Goal: Task Accomplishment & Management: Manage account settings

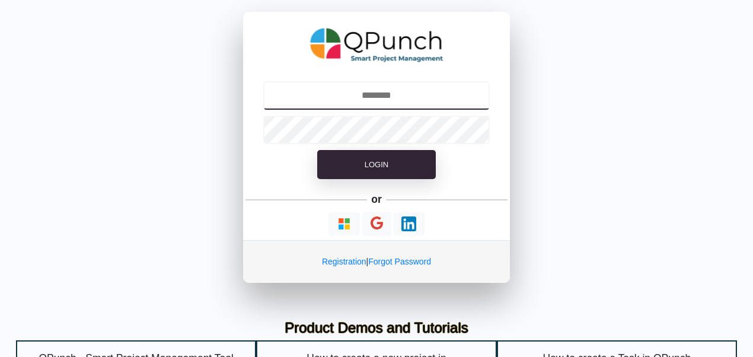
click at [374, 100] on input "text" at bounding box center [376, 95] width 227 height 28
type input "**********"
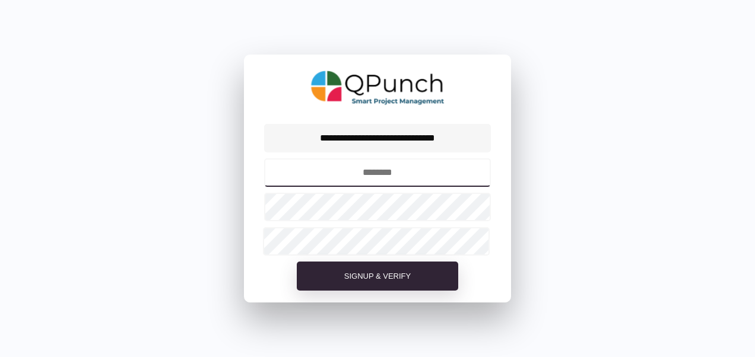
click at [360, 174] on input "text" at bounding box center [377, 172] width 227 height 28
click at [387, 171] on input "text" at bounding box center [377, 172] width 227 height 28
click at [389, 173] on input "**********" at bounding box center [377, 172] width 227 height 28
type input "**********"
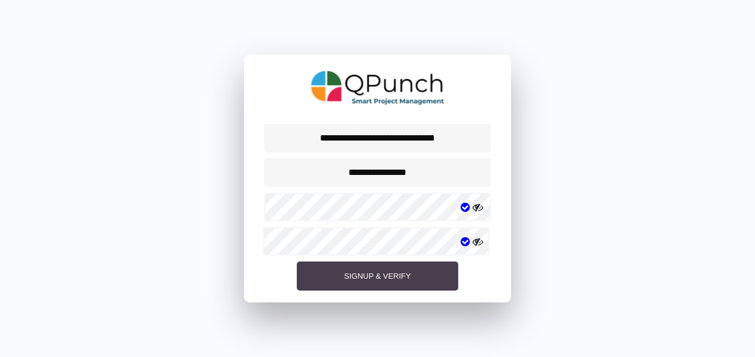
click at [378, 273] on span "Signup & Verify" at bounding box center [377, 276] width 66 height 9
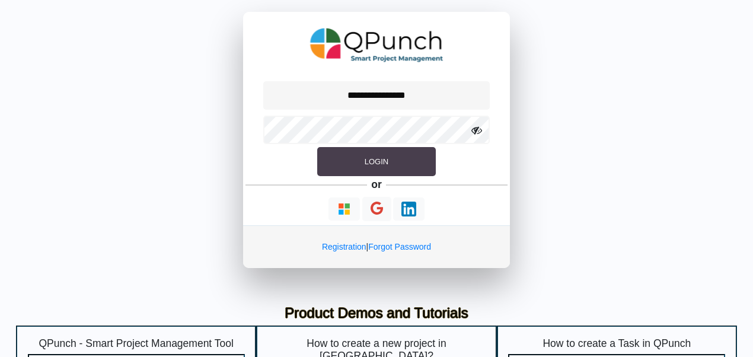
click at [406, 154] on button "Login" at bounding box center [376, 162] width 119 height 30
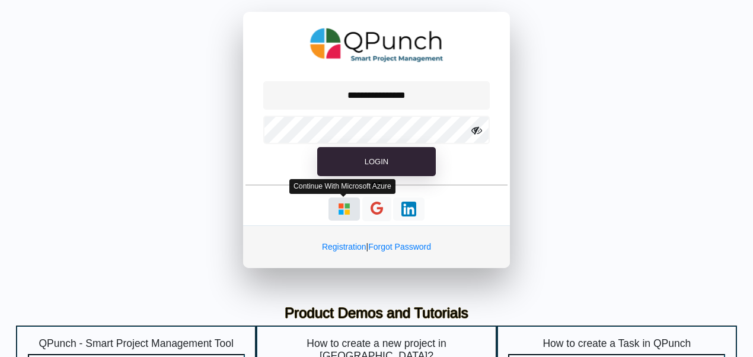
click at [338, 202] on img "button" at bounding box center [344, 209] width 15 height 15
type input "**********"
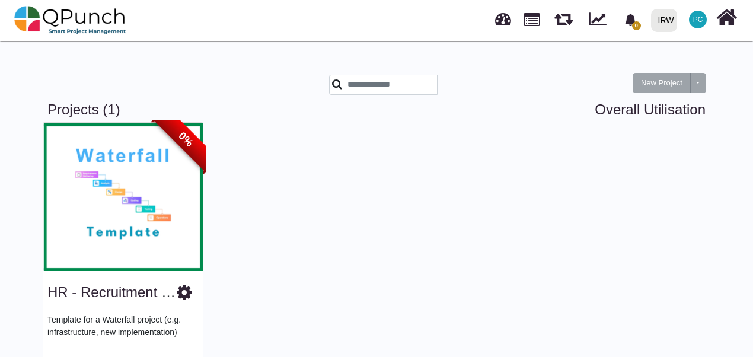
drag, startPoint x: 148, startPoint y: 176, endPoint x: 256, endPoint y: 69, distance: 151.4
click at [256, 69] on div "New Project Toggle dropdown New Project Wiz" at bounding box center [377, 76] width 676 height 52
click at [187, 293] on icon at bounding box center [184, 293] width 15 height 18
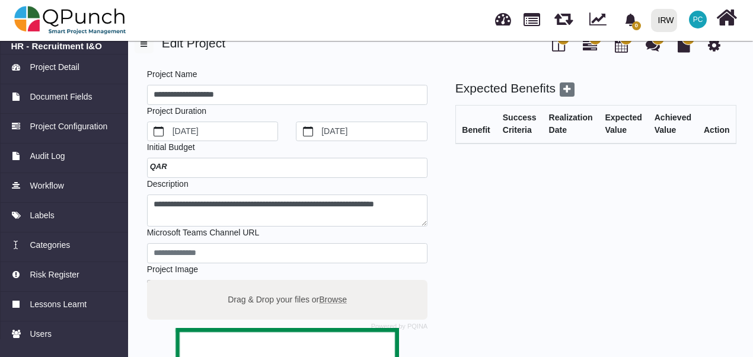
scroll to position [12, 0]
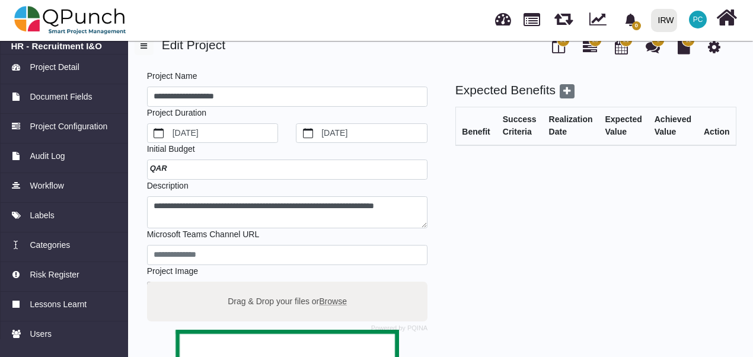
click at [167, 171] on span at bounding box center [163, 168] width 18 height 9
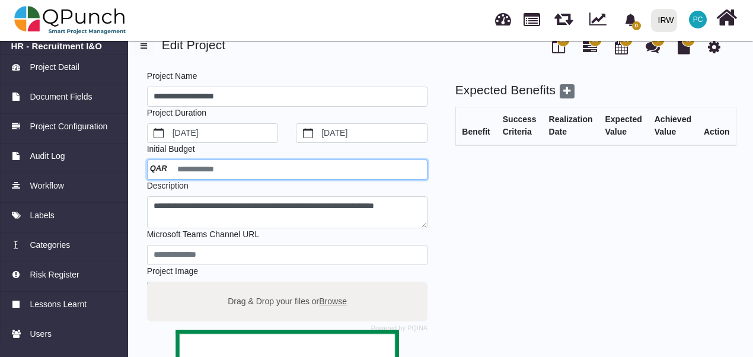
click at [172, 168] on input "number" at bounding box center [287, 170] width 281 height 20
click at [172, 167] on input "number" at bounding box center [287, 170] width 281 height 20
drag, startPoint x: 172, startPoint y: 167, endPoint x: 155, endPoint y: 166, distance: 16.7
click at [119, 164] on div "**********" at bounding box center [376, 323] width 753 height 597
click at [186, 168] on input "number" at bounding box center [287, 170] width 281 height 20
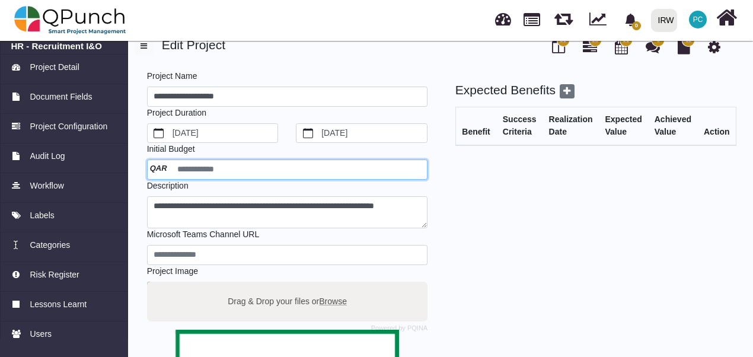
drag, startPoint x: 172, startPoint y: 168, endPoint x: 146, endPoint y: 163, distance: 26.6
click at [146, 163] on div "Initial Budget QAR" at bounding box center [287, 161] width 298 height 37
click at [154, 168] on input "number" at bounding box center [287, 170] width 281 height 20
drag, startPoint x: 163, startPoint y: 168, endPoint x: 135, endPoint y: 165, distance: 27.4
click at [135, 165] on div "**********" at bounding box center [431, 340] width 610 height 564
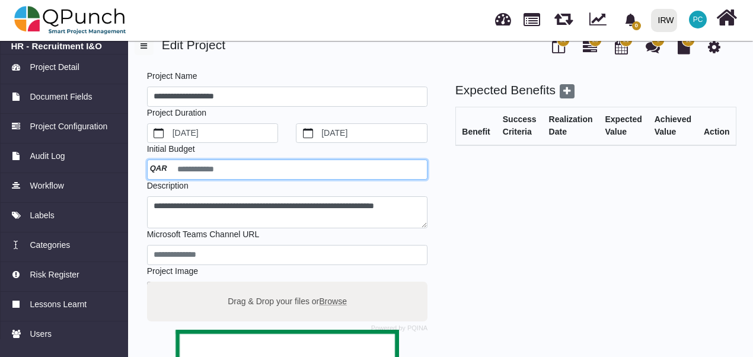
click at [231, 175] on input "number" at bounding box center [287, 170] width 281 height 20
click at [216, 169] on input "number" at bounding box center [287, 170] width 281 height 20
click at [276, 177] on input "number" at bounding box center [287, 170] width 281 height 20
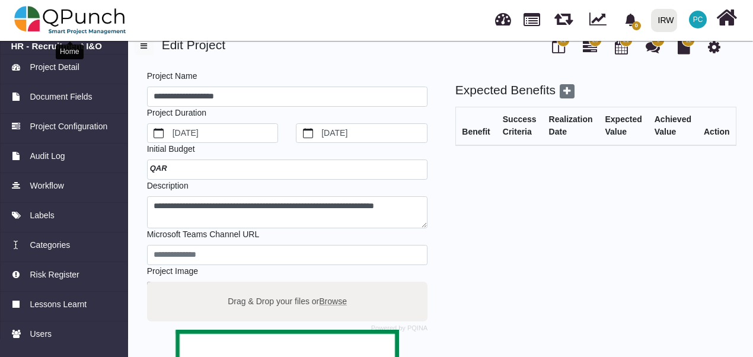
click at [31, 23] on img at bounding box center [70, 20] width 112 height 36
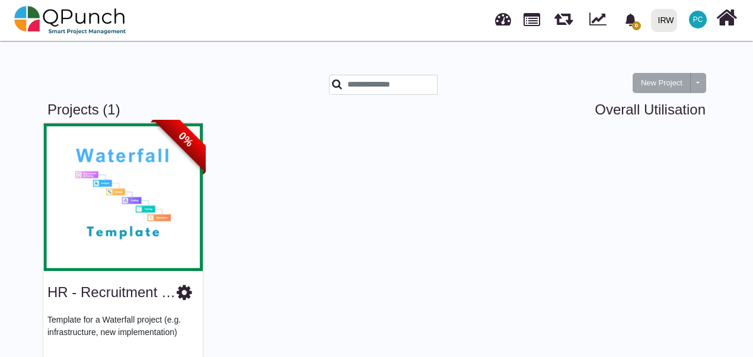
click at [112, 185] on img at bounding box center [123, 197] width 160 height 148
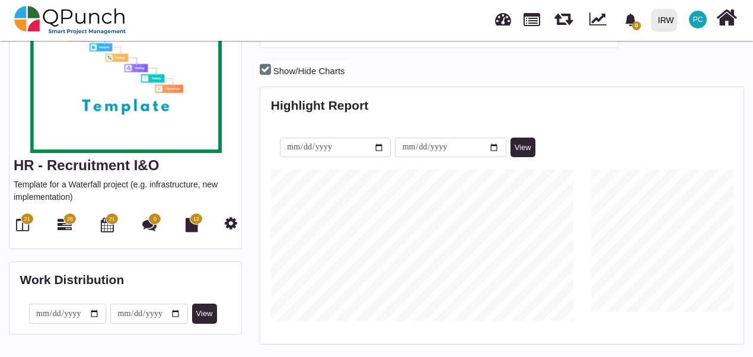
scroll to position [129, 0]
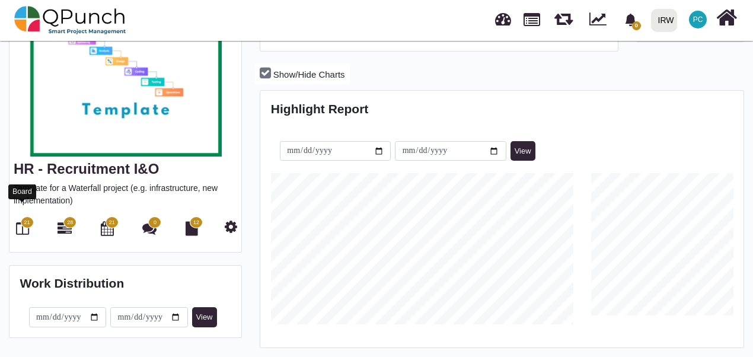
click at [23, 221] on icon at bounding box center [22, 228] width 13 height 14
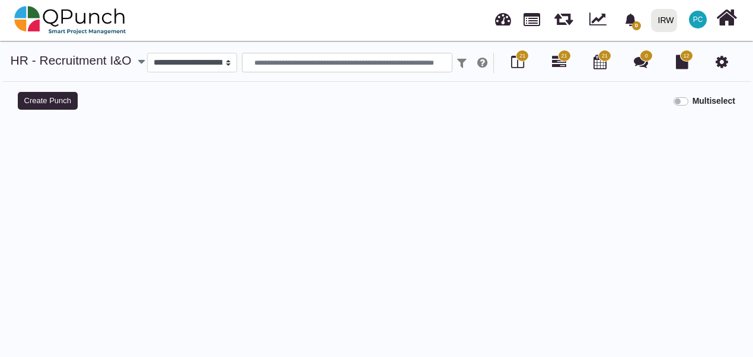
click at [23, 209] on div at bounding box center [377, 292] width 736 height 357
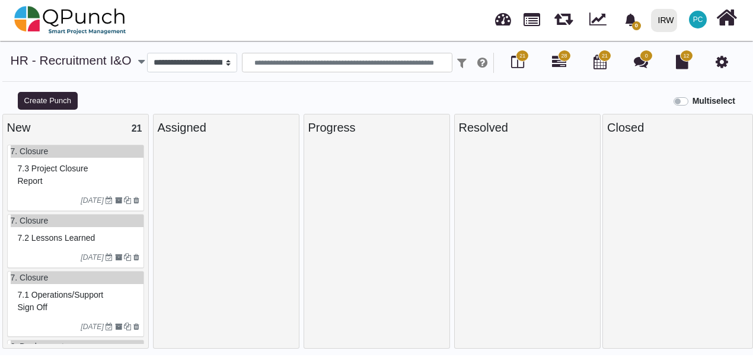
select select
click at [185, 184] on div at bounding box center [226, 246] width 137 height 203
click at [58, 184] on span "7.3 Project closure report" at bounding box center [53, 175] width 71 height 22
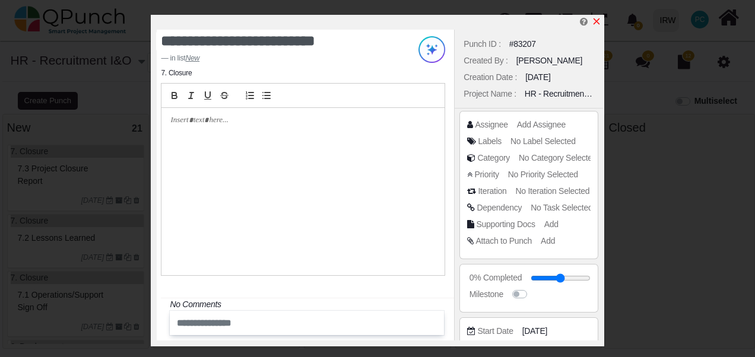
click at [596, 23] on icon "x" at bounding box center [596, 21] width 7 height 7
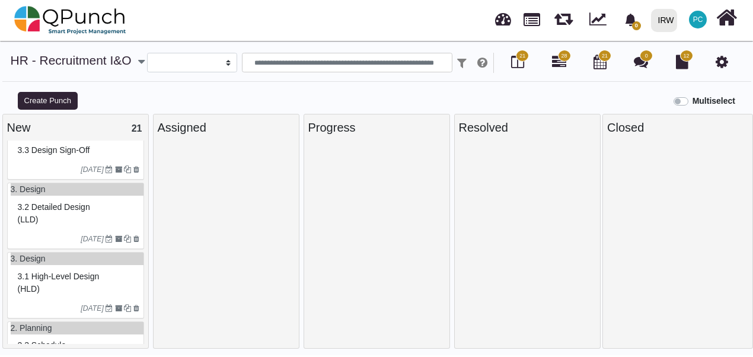
scroll to position [782, 0]
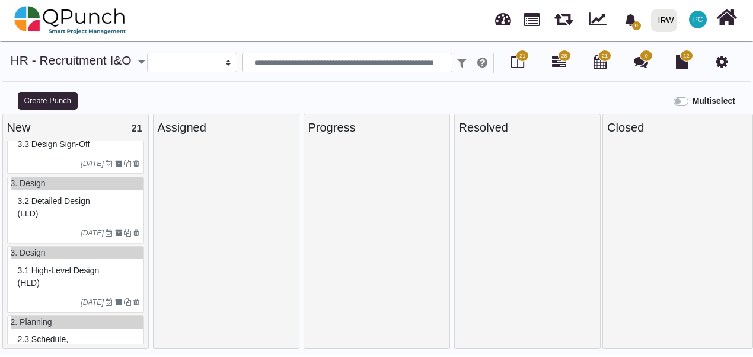
click at [48, 218] on span "3.2 Detailed design (LLD)" at bounding box center [54, 207] width 72 height 22
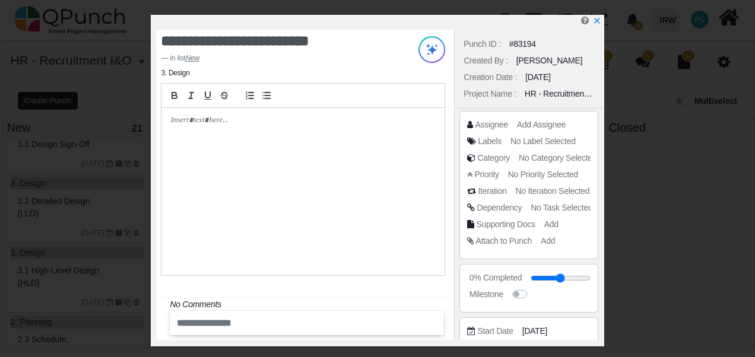
click at [197, 138] on div at bounding box center [302, 191] width 283 height 167
click at [542, 122] on span "Add Assignee" at bounding box center [542, 124] width 49 height 9
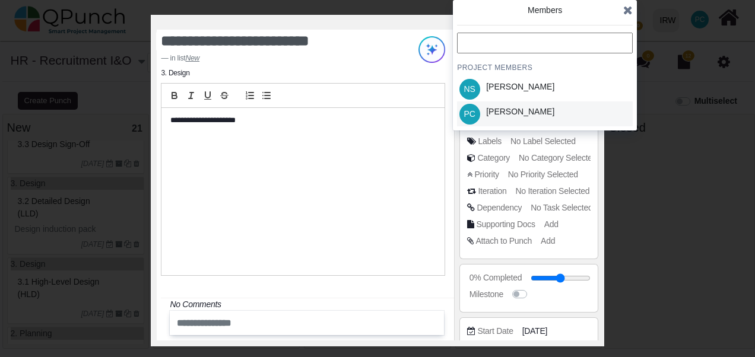
click at [537, 117] on div "[PERSON_NAME]" at bounding box center [520, 112] width 68 height 12
click at [414, 148] on div "**********" at bounding box center [302, 191] width 283 height 167
click at [430, 140] on div "**********" at bounding box center [302, 191] width 283 height 167
click at [627, 14] on icon at bounding box center [627, 10] width 9 height 12
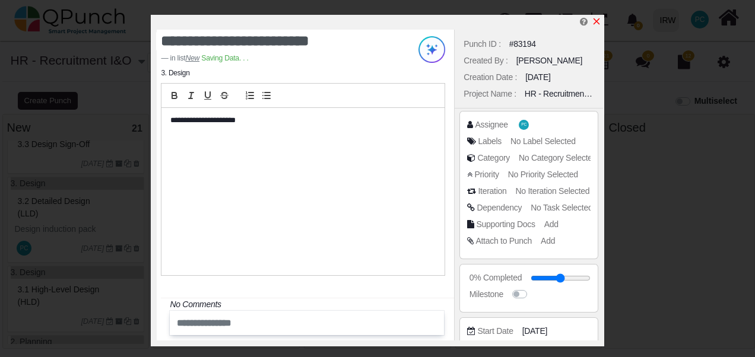
click at [596, 25] on icon "x" at bounding box center [595, 21] width 9 height 9
type input "**"
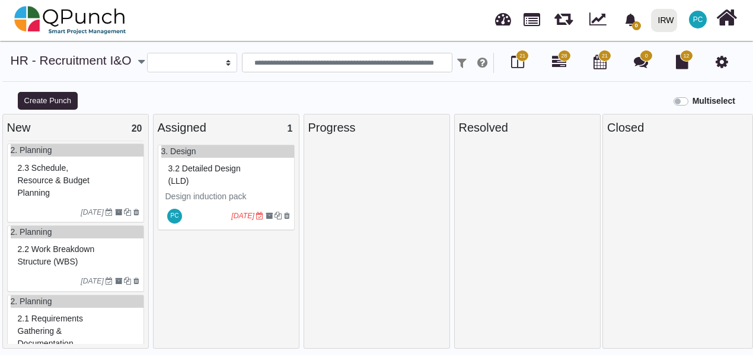
scroll to position [874, 0]
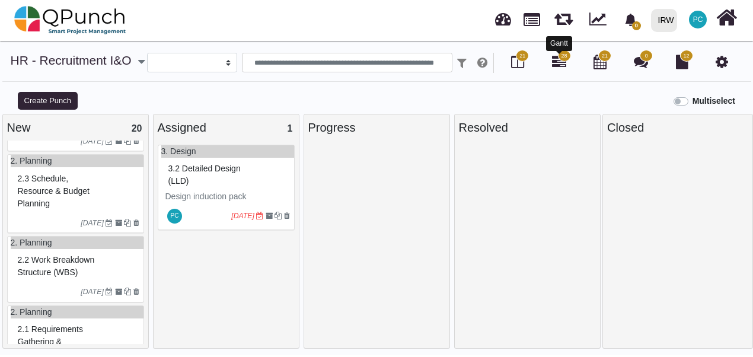
click at [563, 63] on icon at bounding box center [559, 62] width 14 height 14
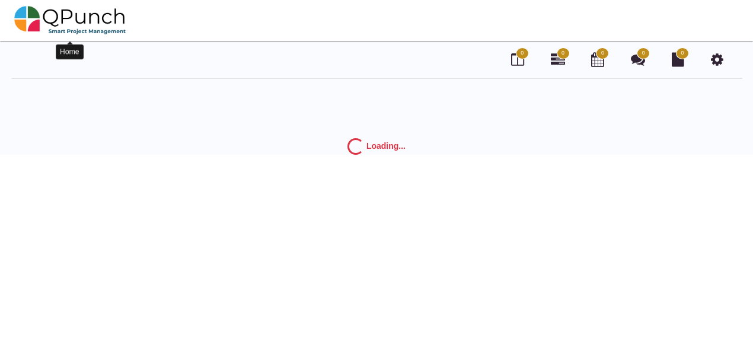
click at [25, 21] on img at bounding box center [70, 20] width 112 height 36
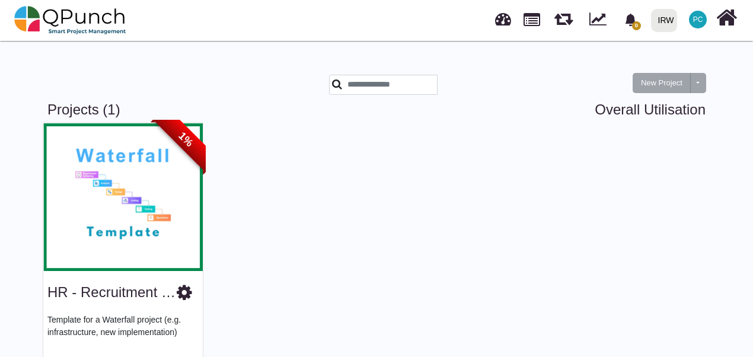
click at [177, 219] on img at bounding box center [123, 197] width 160 height 148
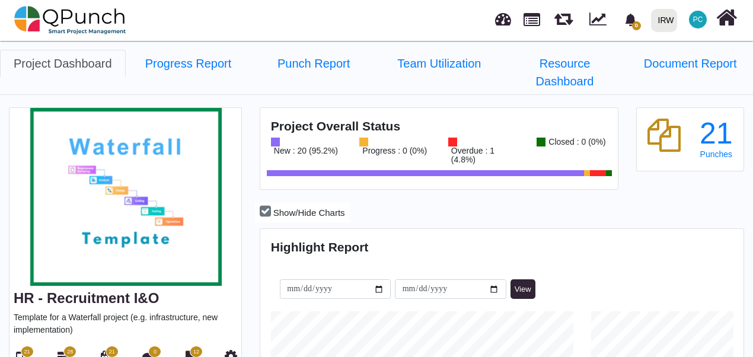
scroll to position [151, 160]
click at [231, 349] on icon at bounding box center [231, 356] width 12 height 14
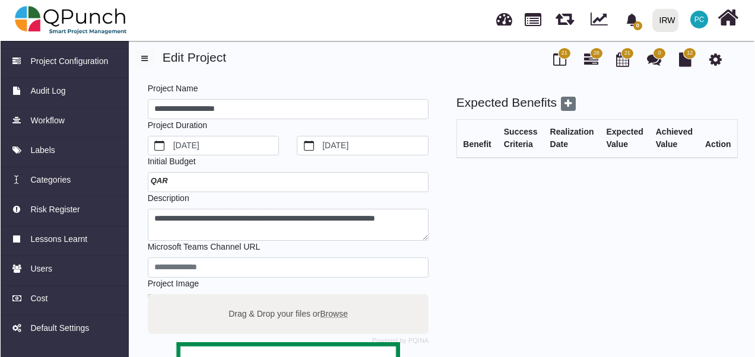
scroll to position [68, 0]
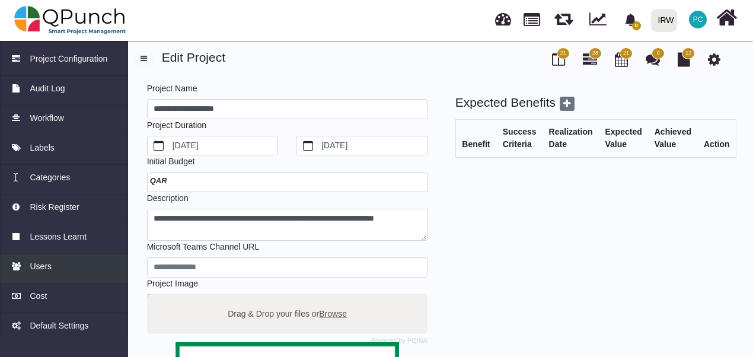
click at [34, 271] on span "Users" at bounding box center [41, 266] width 22 height 12
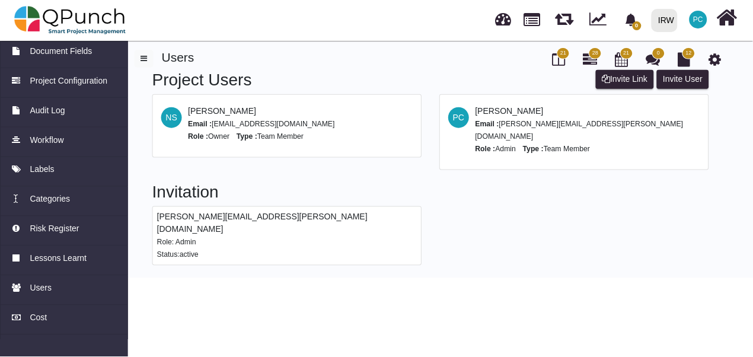
scroll to position [68, 0]
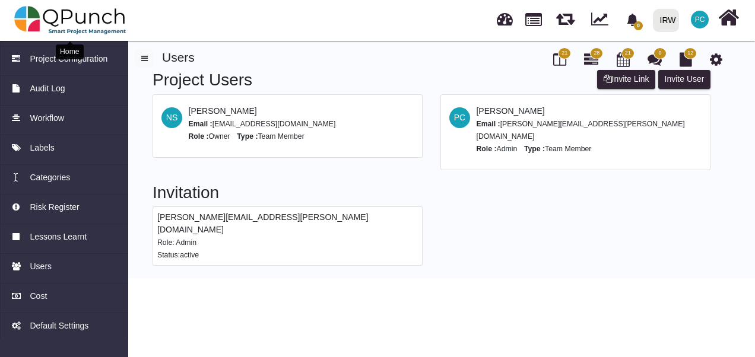
click at [28, 20] on img at bounding box center [70, 20] width 112 height 36
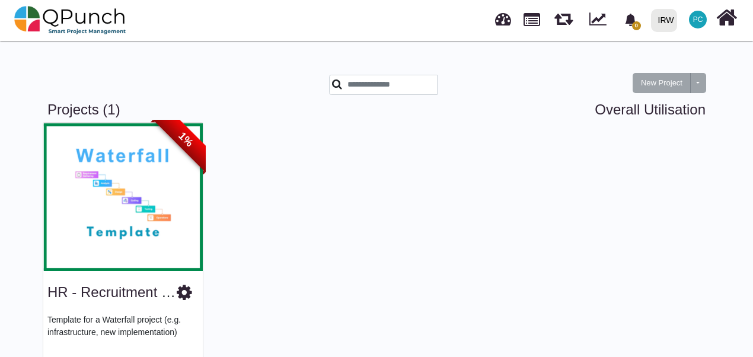
click at [148, 204] on img at bounding box center [123, 197] width 160 height 148
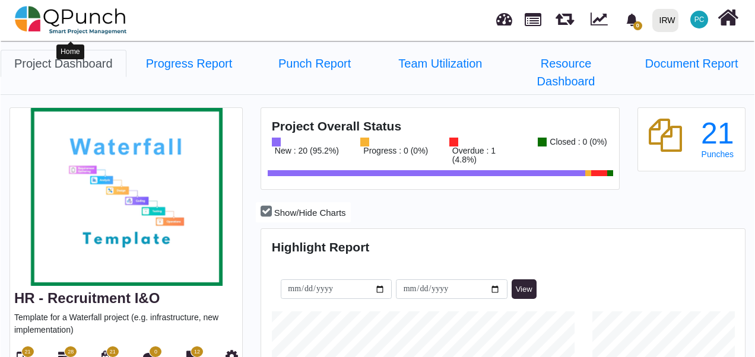
scroll to position [151, 160]
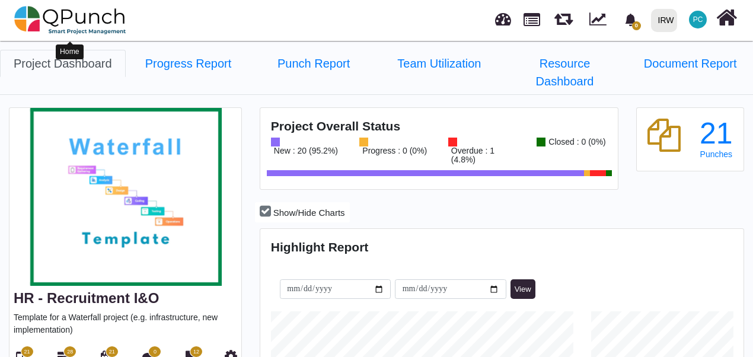
click at [24, 24] on img at bounding box center [70, 20] width 112 height 36
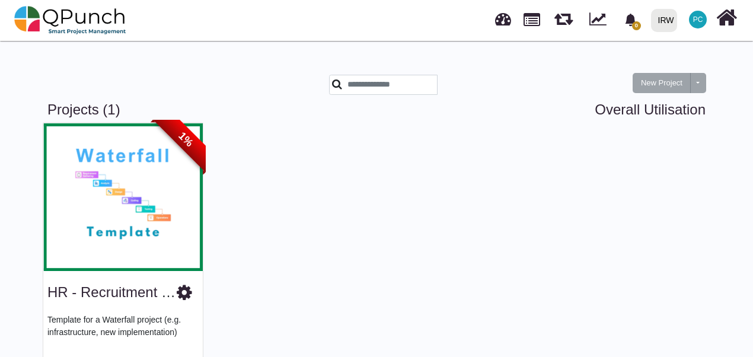
drag, startPoint x: 184, startPoint y: 297, endPoint x: 450, endPoint y: 205, distance: 281.0
click at [450, 205] on div "1% HR - Recruitment I&O Template for a Waterfall project (e.g. infrastructure, …" at bounding box center [377, 264] width 676 height 284
click at [184, 293] on icon at bounding box center [184, 293] width 15 height 18
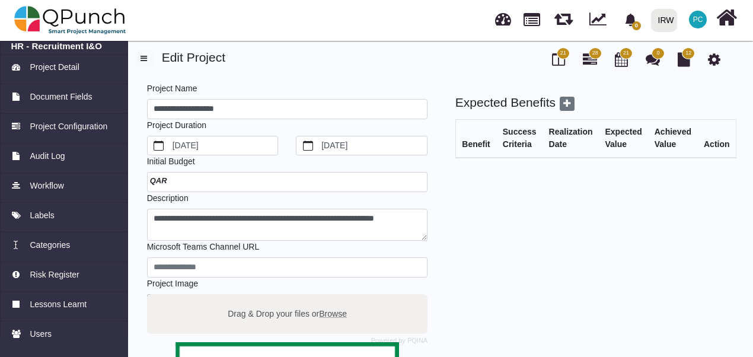
click at [174, 180] on div at bounding box center [287, 182] width 281 height 20
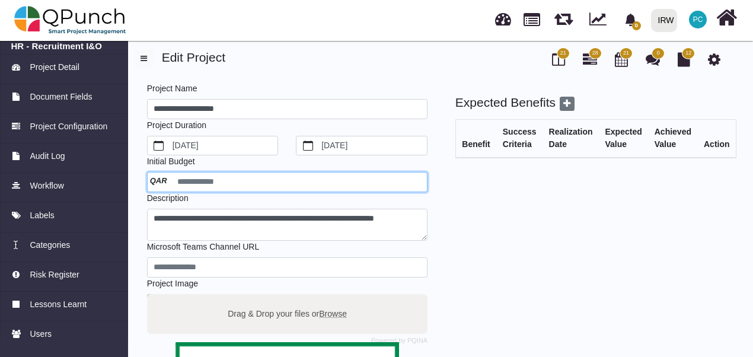
drag, startPoint x: 173, startPoint y: 177, endPoint x: 149, endPoint y: 174, distance: 23.3
click at [149, 174] on input "number" at bounding box center [287, 182] width 281 height 20
type input "****"
click at [222, 184] on input "****" at bounding box center [287, 182] width 281 height 20
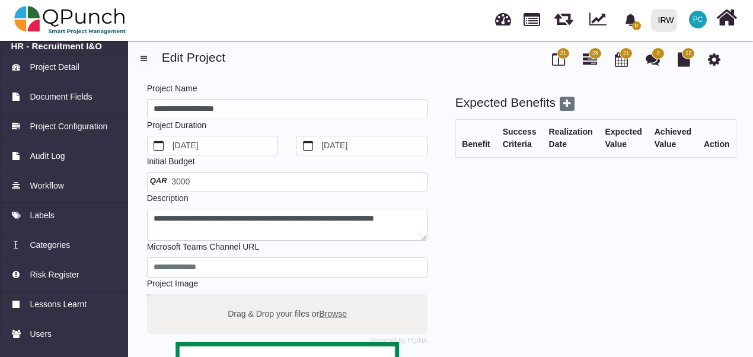
click at [230, 206] on div "**********" at bounding box center [287, 347] width 287 height 531
click at [180, 179] on span "3000" at bounding box center [172, 181] width 36 height 9
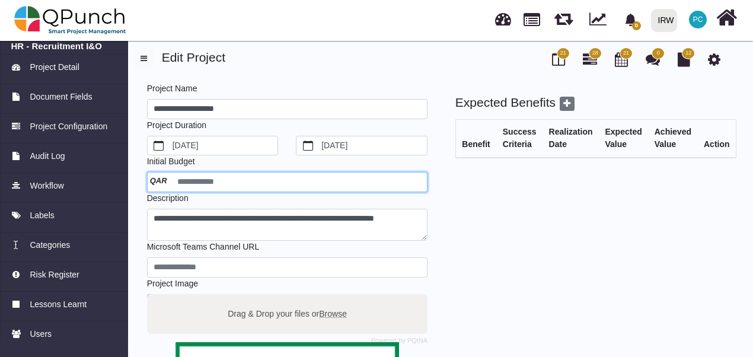
drag, startPoint x: 177, startPoint y: 179, endPoint x: 255, endPoint y: 176, distance: 78.4
click at [255, 176] on input "****" at bounding box center [287, 182] width 281 height 20
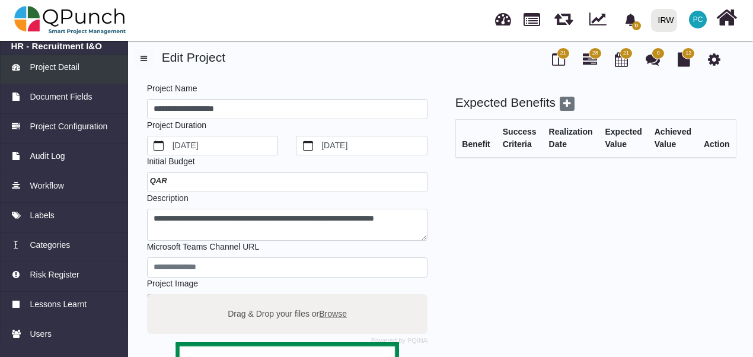
click at [71, 66] on span "Project Detail" at bounding box center [54, 67] width 49 height 12
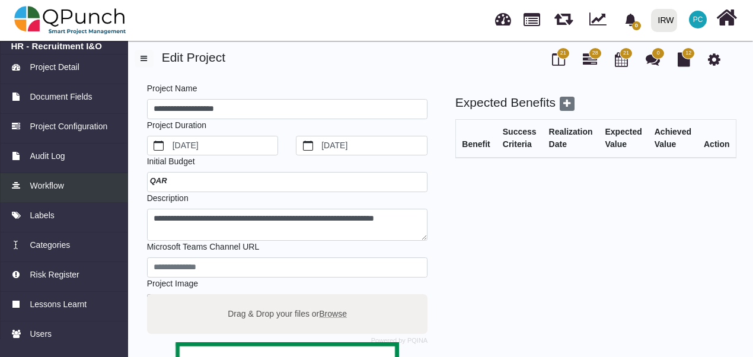
click at [58, 176] on link "Workflow" at bounding box center [64, 188] width 128 height 30
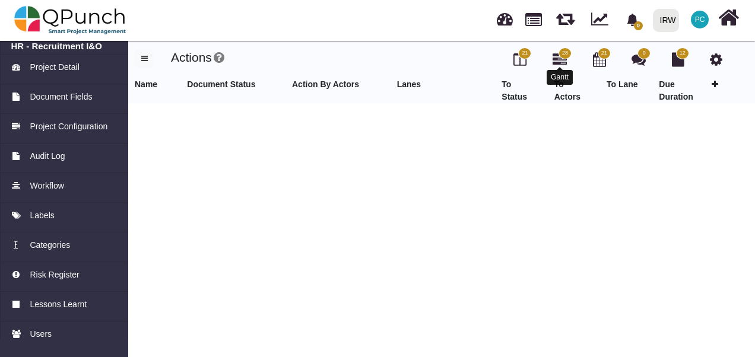
click at [556, 56] on icon at bounding box center [559, 59] width 14 height 14
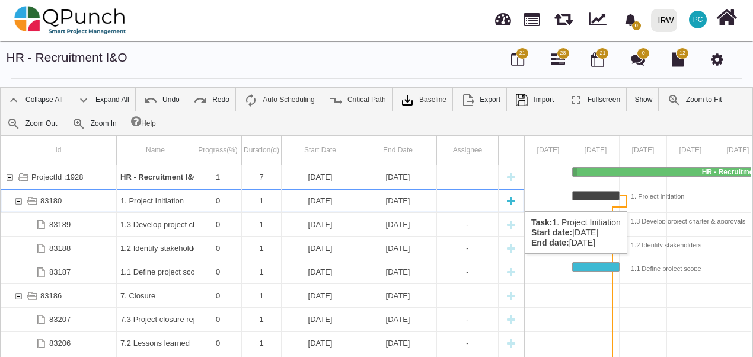
click at [124, 199] on div "1. Project Initiation" at bounding box center [155, 200] width 70 height 23
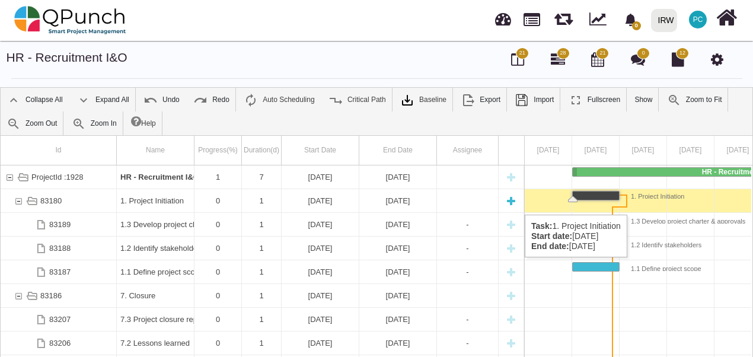
click at [510, 203] on div "New task" at bounding box center [511, 200] width 18 height 23
select select "****"
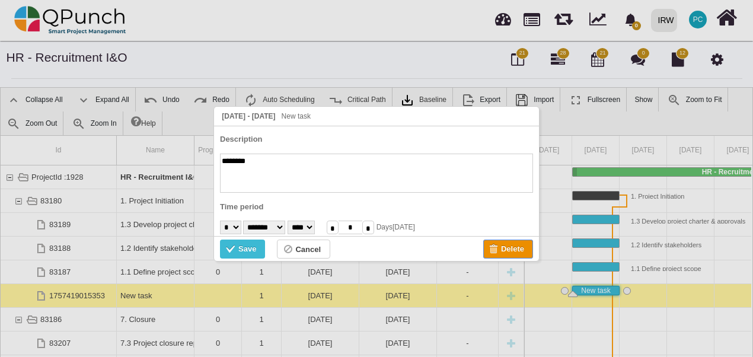
click at [503, 247] on div "Delete" at bounding box center [512, 249] width 23 height 13
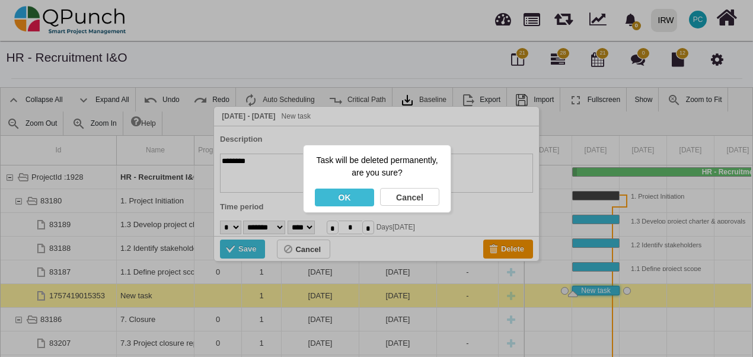
click at [364, 195] on div "OK" at bounding box center [344, 198] width 59 height 18
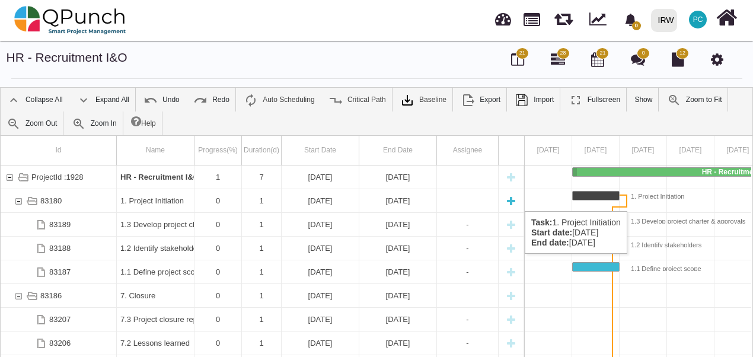
click at [18, 199] on div "83180" at bounding box center [18, 200] width 11 height 23
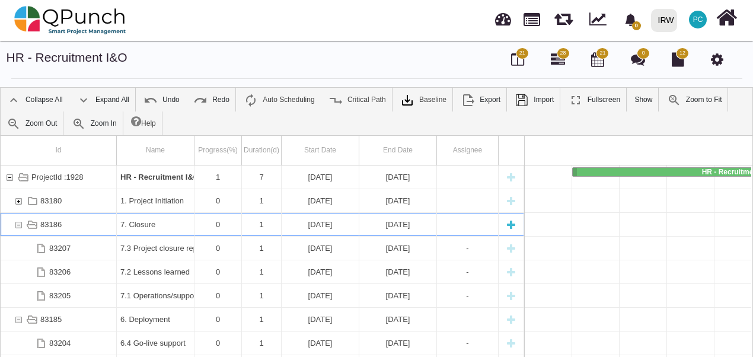
scroll to position [0, 248]
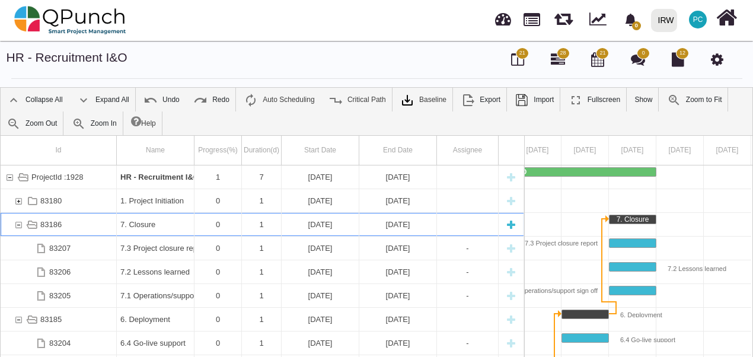
click at [20, 221] on div "83186" at bounding box center [18, 224] width 11 height 23
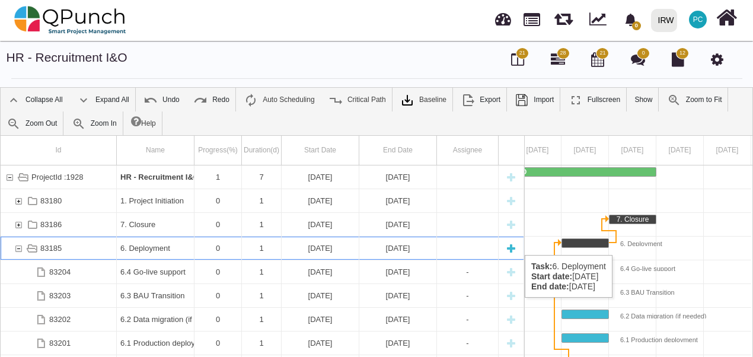
click at [20, 243] on div "83185" at bounding box center [18, 248] width 11 height 23
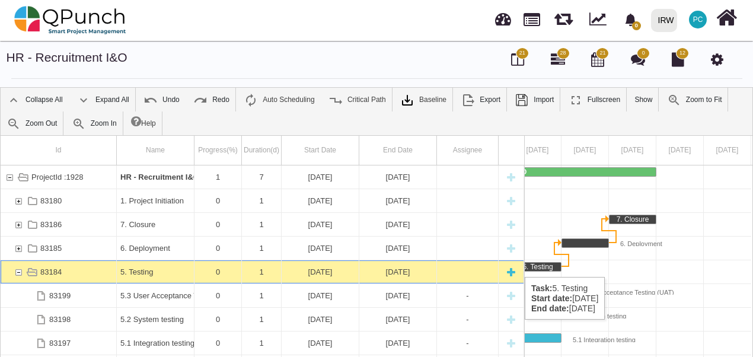
click at [18, 265] on div "83184" at bounding box center [18, 271] width 11 height 23
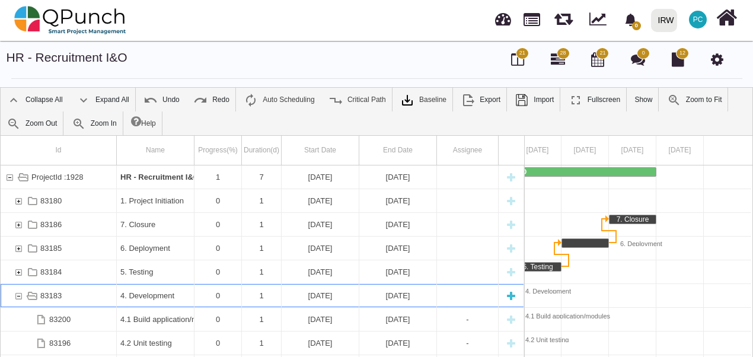
scroll to position [0, 178]
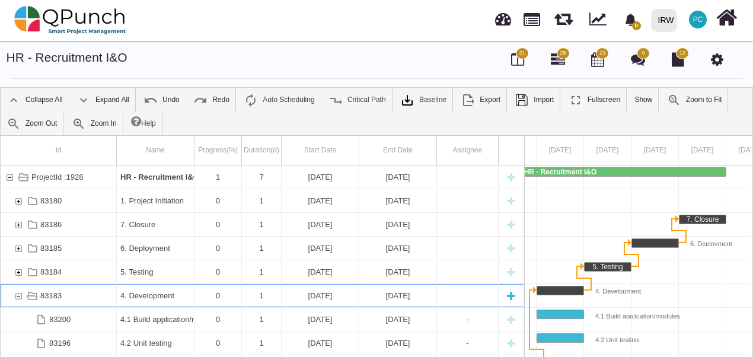
click at [18, 288] on div "83183" at bounding box center [18, 295] width 11 height 23
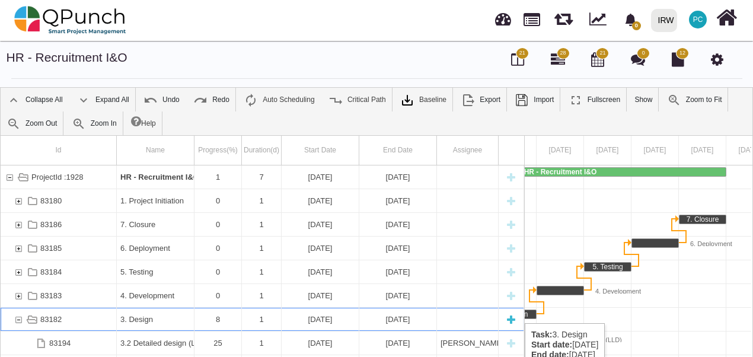
click at [18, 311] on div "83182" at bounding box center [18, 319] width 11 height 23
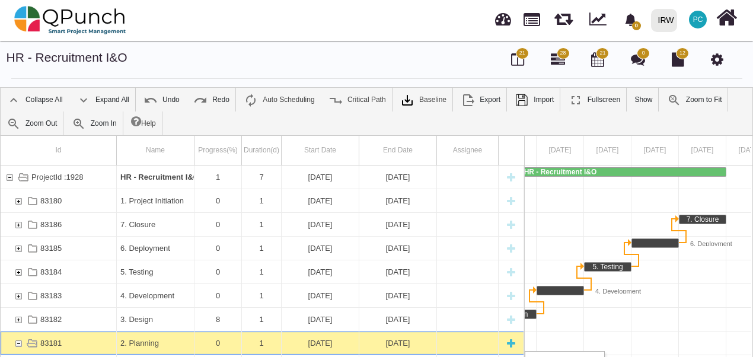
scroll to position [0, 83]
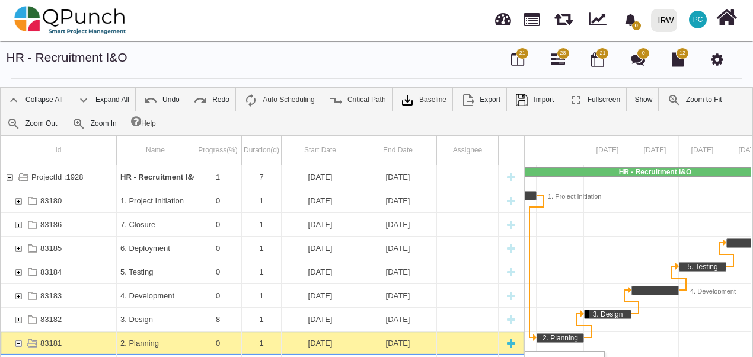
click at [21, 339] on div "83181" at bounding box center [18, 343] width 11 height 23
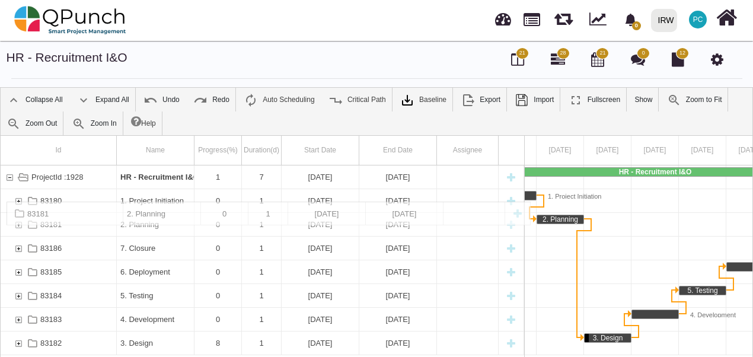
drag, startPoint x: 153, startPoint y: 339, endPoint x: 149, endPoint y: 208, distance: 131.2
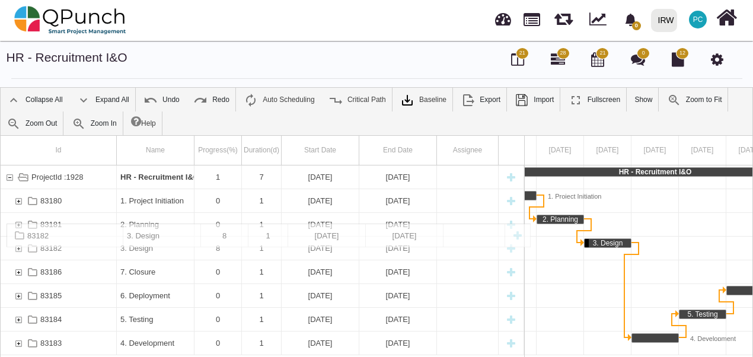
drag, startPoint x: 152, startPoint y: 338, endPoint x: 145, endPoint y: 230, distance: 108.8
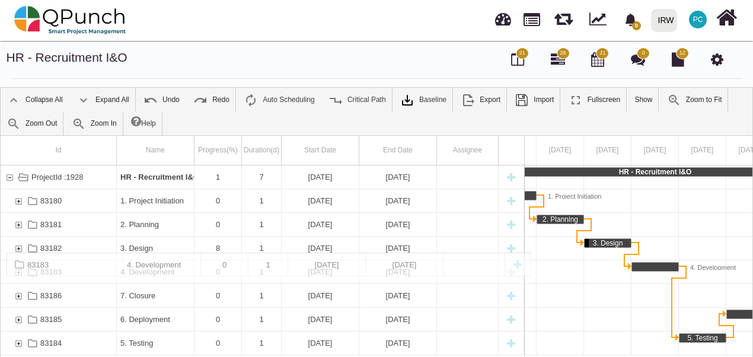
drag, startPoint x: 152, startPoint y: 337, endPoint x: 142, endPoint y: 259, distance: 78.9
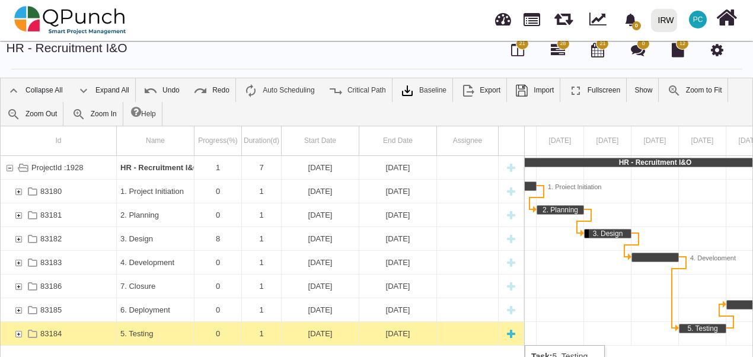
scroll to position [11, 0]
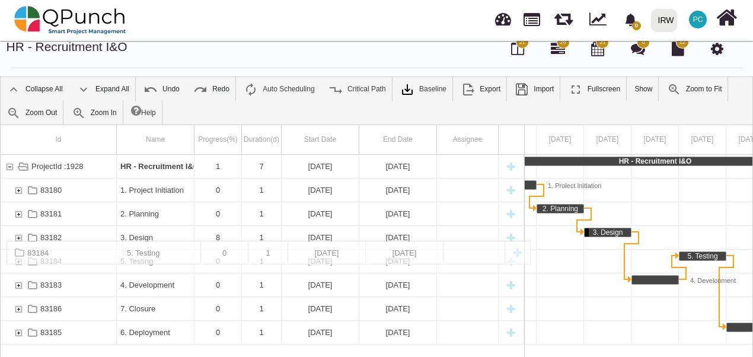
drag, startPoint x: 138, startPoint y: 333, endPoint x: 135, endPoint y: 246, distance: 87.3
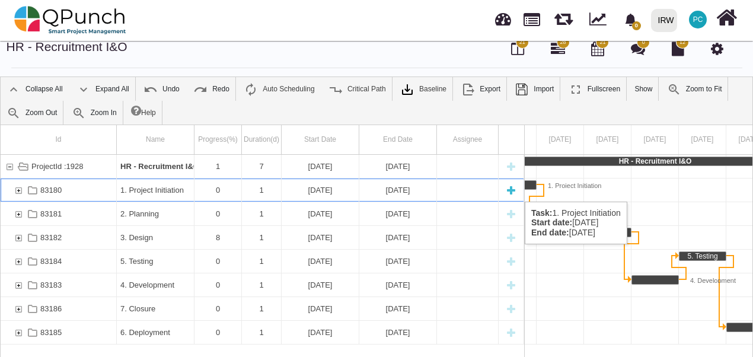
click at [18, 189] on div "83180" at bounding box center [18, 190] width 11 height 23
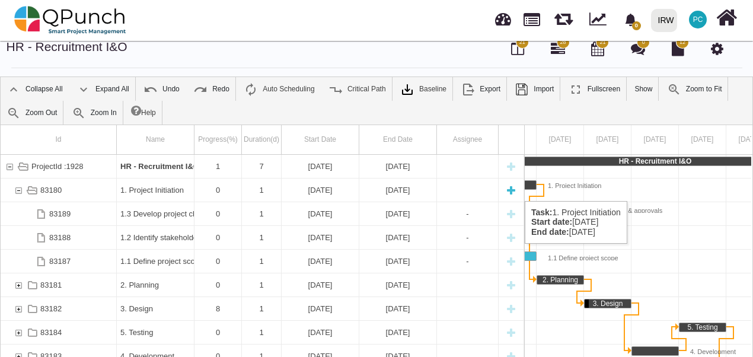
click at [15, 189] on div "83180" at bounding box center [18, 190] width 11 height 23
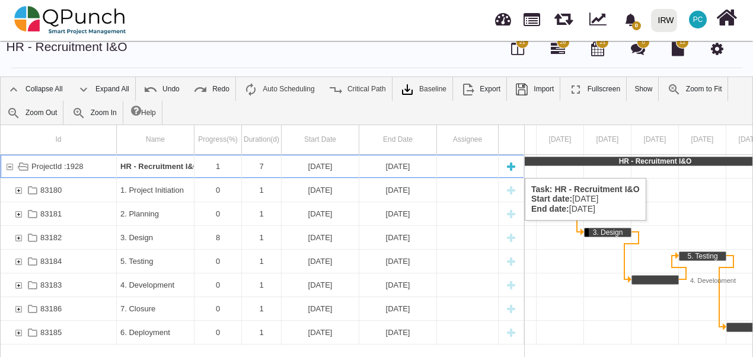
click at [511, 166] on div "New task" at bounding box center [511, 166] width 18 height 23
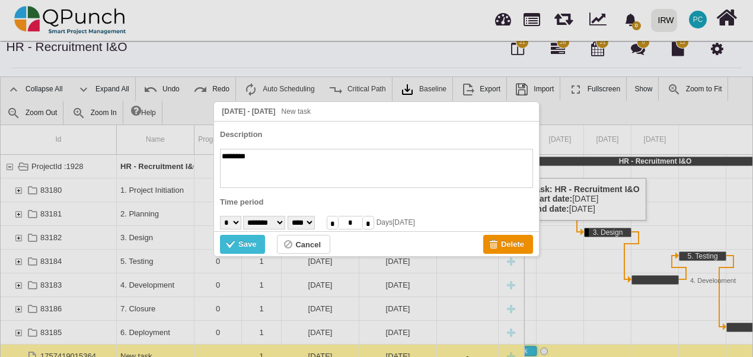
scroll to position [0, 0]
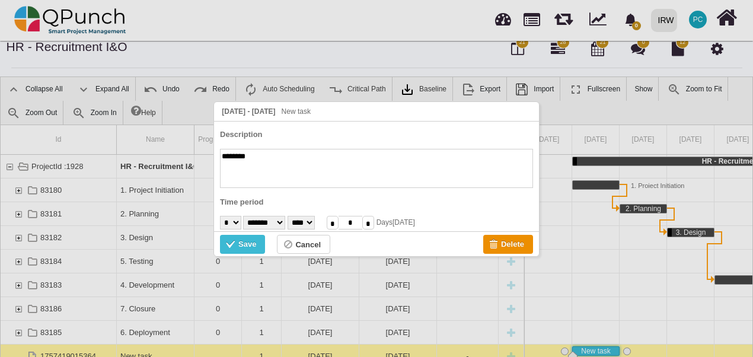
click at [320, 134] on div "Description" at bounding box center [376, 135] width 325 height 26
drag, startPoint x: 268, startPoint y: 158, endPoint x: 210, endPoint y: 158, distance: 57.5
click at [210, 158] on body "01 January 2025 - 01 January 2025 New task Description ******** Time period * *…" at bounding box center [376, 205] width 753 height 357
click at [247, 241] on div "Save" at bounding box center [247, 244] width 18 height 13
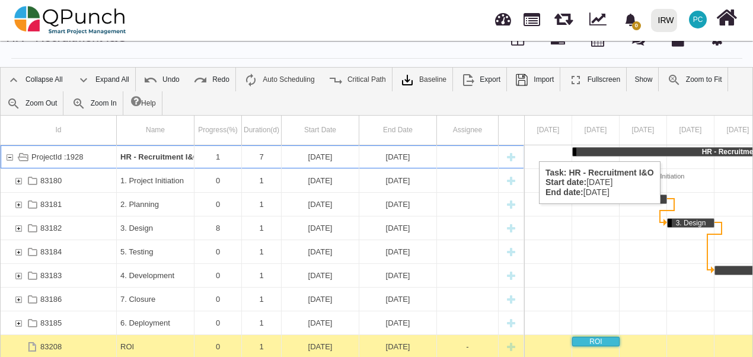
click at [666, 149] on div "HR - Recruitment I&O" at bounding box center [738, 152] width 331 height 8
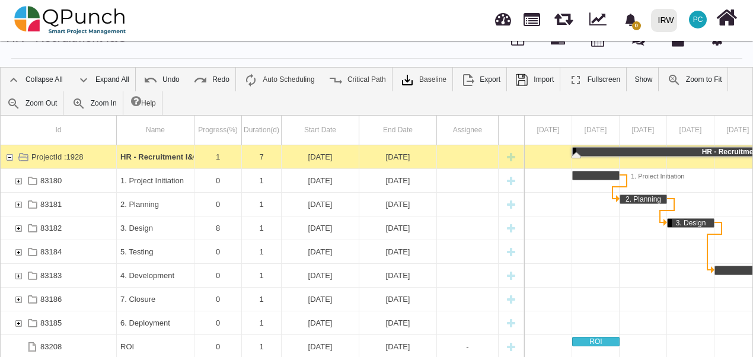
click at [686, 169] on div at bounding box center [762, 181] width 475 height 24
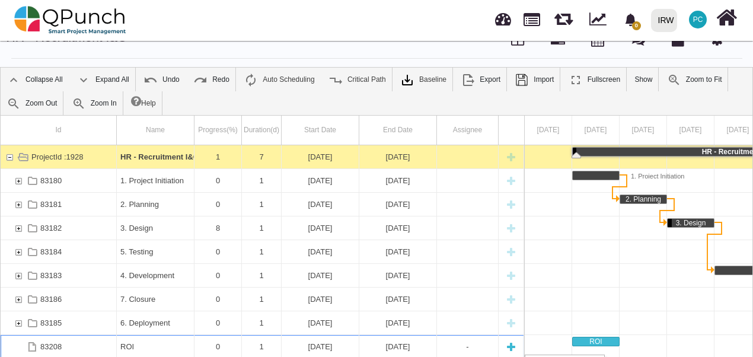
click at [428, 347] on div "[DATE]" at bounding box center [398, 346] width 70 height 23
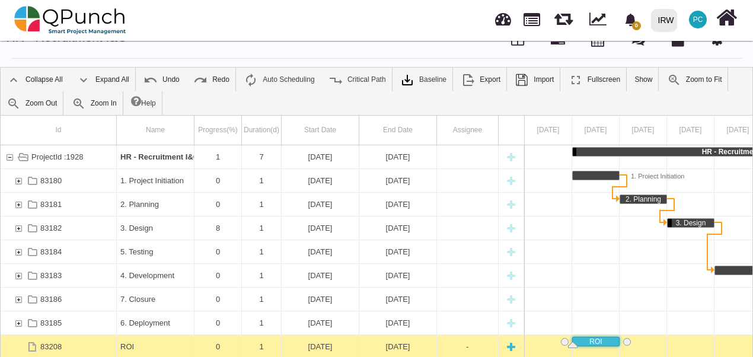
click at [428, 347] on div "[DATE]" at bounding box center [398, 346] width 70 height 23
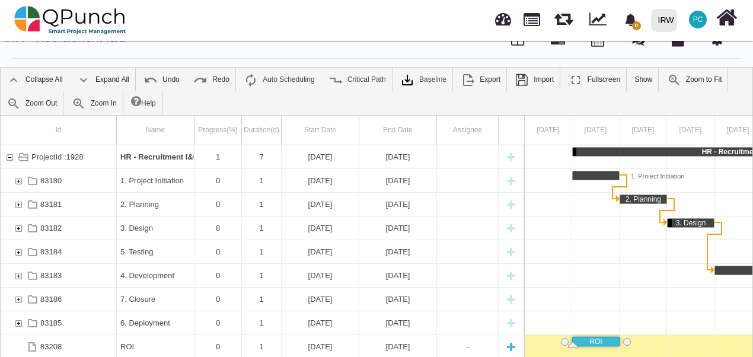
click at [428, 347] on div "[DATE]" at bounding box center [398, 346] width 70 height 23
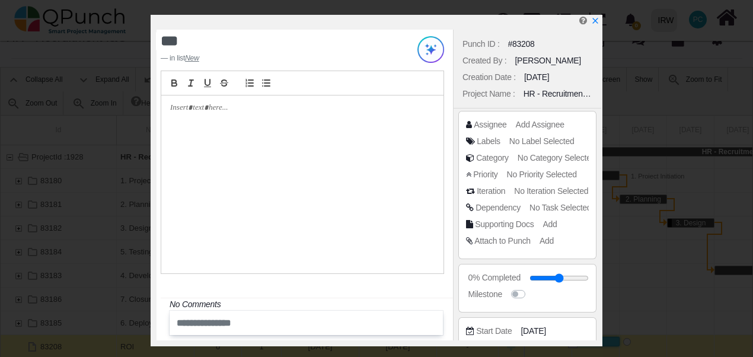
click at [210, 109] on p at bounding box center [299, 108] width 258 height 11
click at [596, 25] on icon "x" at bounding box center [594, 21] width 9 height 9
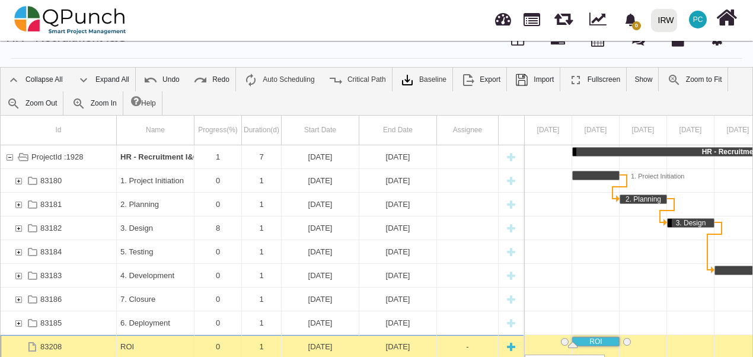
click at [513, 344] on div "New task" at bounding box center [511, 346] width 18 height 23
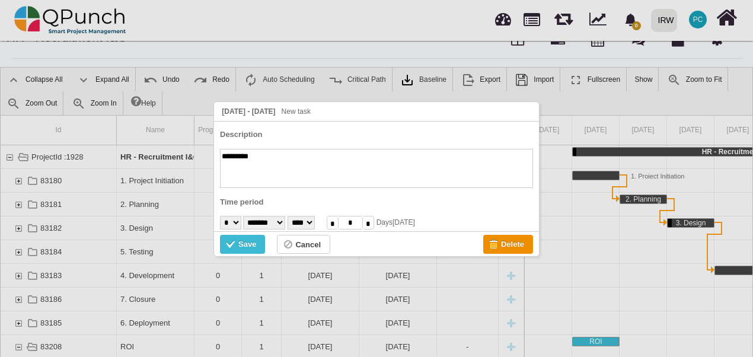
click at [231, 155] on textarea "*********" at bounding box center [376, 168] width 313 height 39
click at [242, 155] on textarea "*********" at bounding box center [376, 168] width 313 height 39
type textarea "**********"
click at [285, 221] on select "******* ******** ***** ***** *** **** **** ****** ********* ******* ******** **…" at bounding box center [264, 223] width 42 height 14
select select "*"
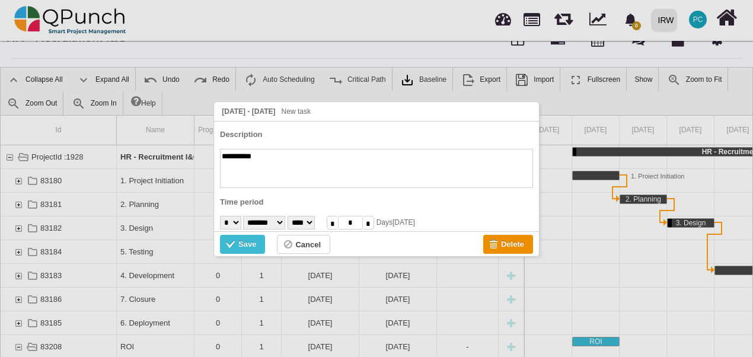
click at [246, 216] on select "******* ******** ***** ***** *** **** **** ****** ********* ******* ******** **…" at bounding box center [264, 223] width 42 height 14
click at [374, 224] on input "*" at bounding box center [368, 223] width 12 height 14
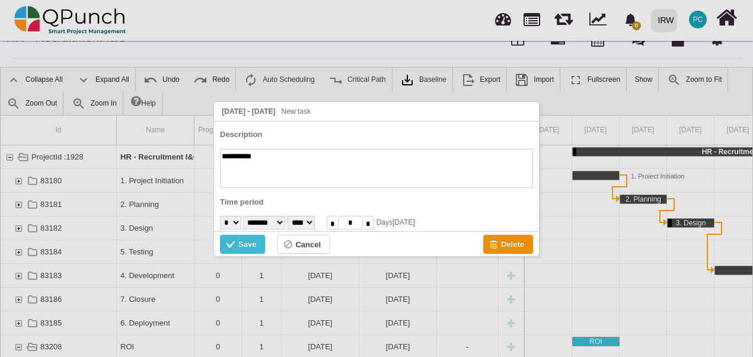
click at [374, 224] on input "*" at bounding box center [368, 223] width 12 height 14
type input "*"
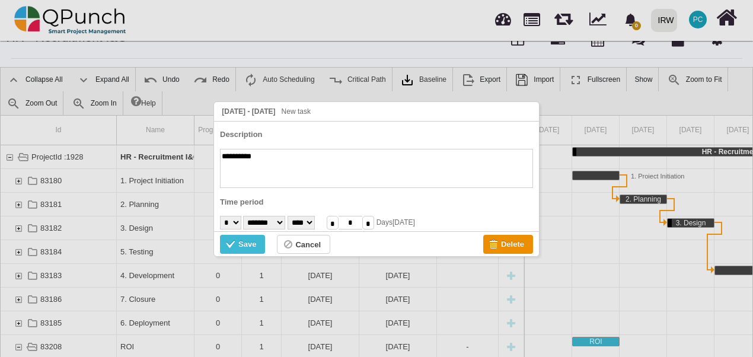
click at [285, 218] on select "******* ******** ***** ***** *** **** **** ****** ********* ******* ******** **…" at bounding box center [264, 223] width 42 height 14
click at [239, 222] on select "* * * * * * * * * ** ** ** ** ** ** ** ** ** ** ** ** ** ** ** ** ** ** ** ** *…" at bounding box center [230, 223] width 21 height 14
select select "**"
click at [220, 216] on select "* * * * * * * * * ** ** ** ** ** ** ** ** ** ** ** ** ** ** ** ** ** ** ** ** *…" at bounding box center [230, 223] width 21 height 14
click at [285, 221] on select "******* ******** ***** ***** *** **** **** ****** ********* ******* ******** **…" at bounding box center [264, 223] width 42 height 14
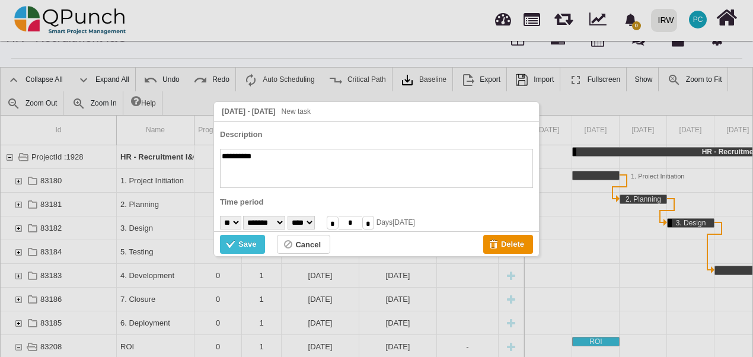
select select "*"
click at [246, 216] on select "******* ******** ***** ***** *** **** **** ****** ********* ******* ******** **…" at bounding box center [264, 223] width 42 height 14
click at [239, 241] on div "Save" at bounding box center [247, 244] width 18 height 13
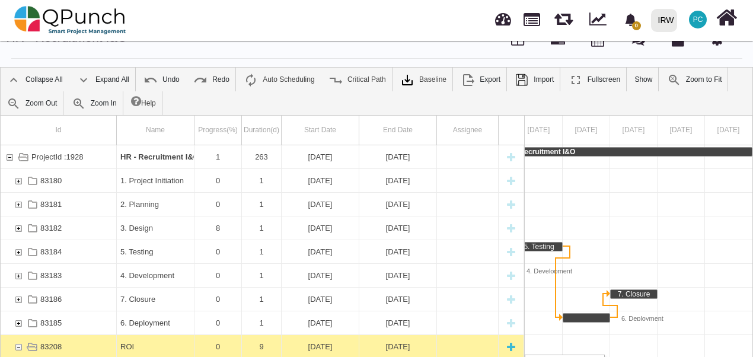
click at [510, 348] on div "New task" at bounding box center [511, 346] width 18 height 23
type textarea "********"
type input "*"
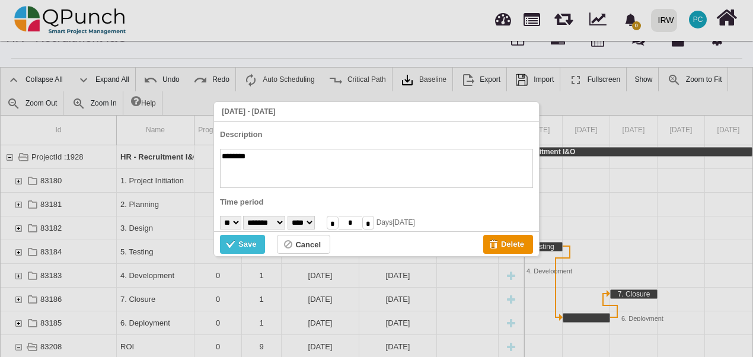
click at [511, 131] on div "Description" at bounding box center [376, 135] width 325 height 26
click at [295, 249] on div "Cancel" at bounding box center [308, 244] width 26 height 13
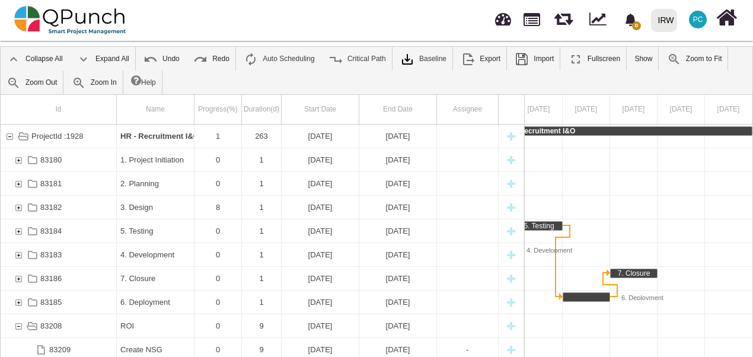
scroll to position [62, 0]
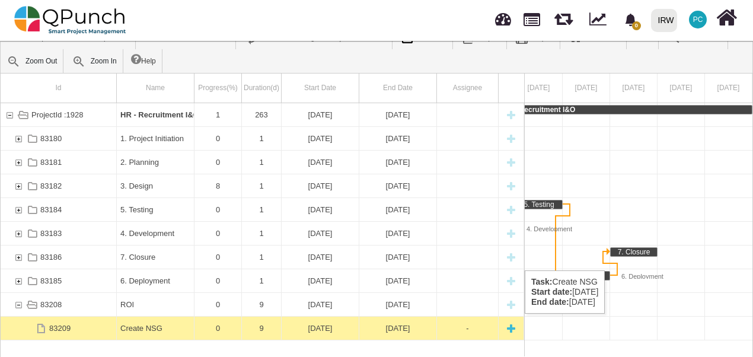
click at [117, 325] on div "Create NSG" at bounding box center [156, 328] width 78 height 23
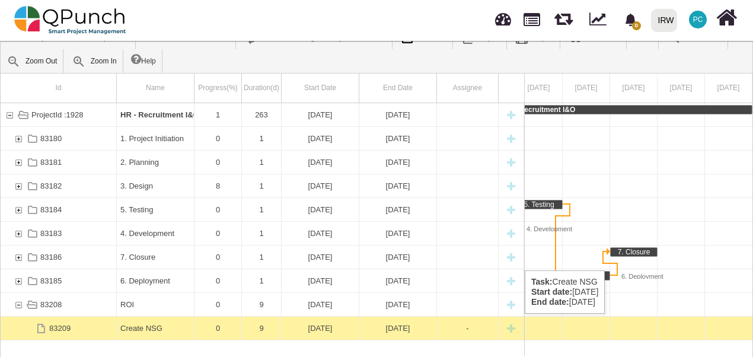
click at [117, 325] on div "Create NSG" at bounding box center [156, 328] width 78 height 23
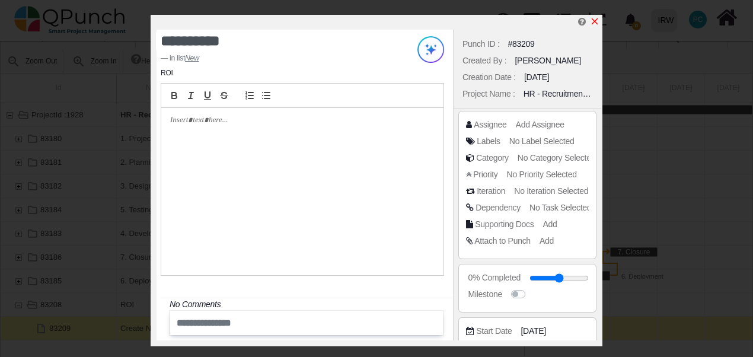
click at [596, 22] on icon "x" at bounding box center [595, 21] width 7 height 7
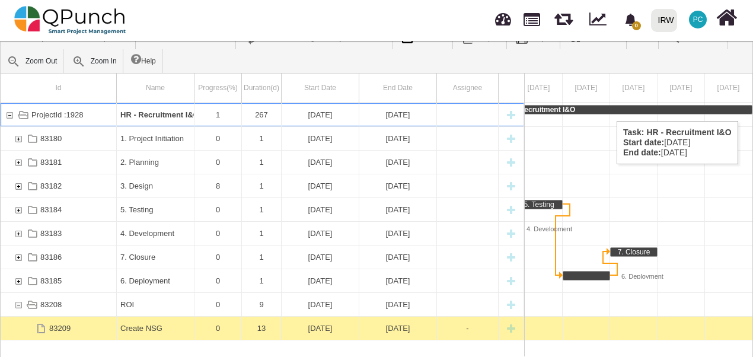
drag, startPoint x: 719, startPoint y: 108, endPoint x: 744, endPoint y: 109, distance: 24.9
click at [744, 109] on div "HR - Recruitment I&O" at bounding box center [539, 110] width 426 height 8
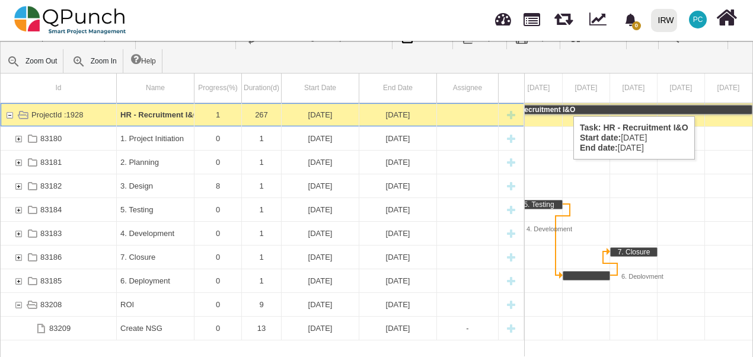
drag, startPoint x: 568, startPoint y: 104, endPoint x: 623, endPoint y: 109, distance: 55.4
click at [623, 109] on div "HR - Recruitment I&O" at bounding box center [539, 110] width 426 height 8
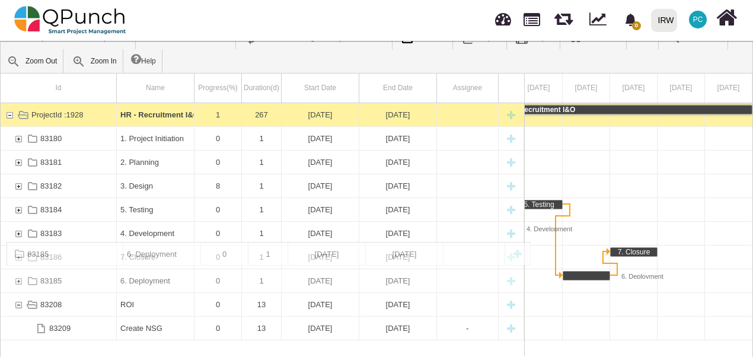
drag, startPoint x: 144, startPoint y: 278, endPoint x: 138, endPoint y: 248, distance: 30.2
drag, startPoint x: 138, startPoint y: 279, endPoint x: 120, endPoint y: 246, distance: 36.9
drag, startPoint x: 100, startPoint y: 278, endPoint x: 94, endPoint y: 250, distance: 27.9
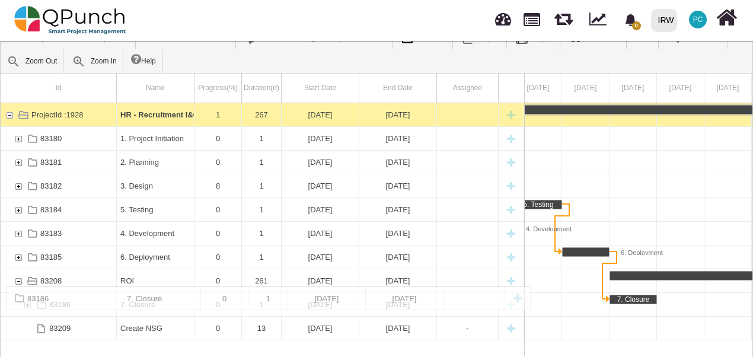
drag, startPoint x: 103, startPoint y: 253, endPoint x: 103, endPoint y: 292, distance: 39.8
click at [31, 19] on img at bounding box center [70, 20] width 112 height 36
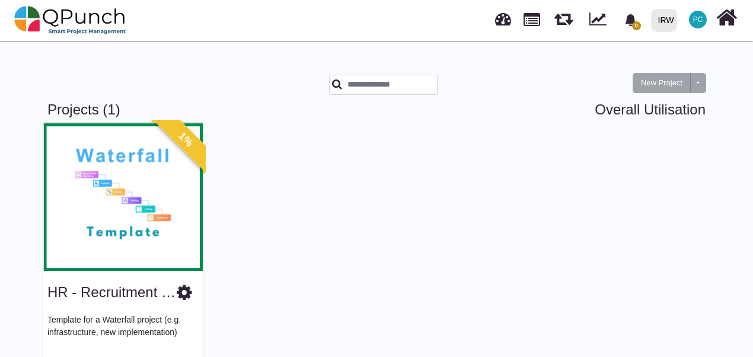
click at [696, 24] on span "PC" at bounding box center [698, 20] width 18 height 18
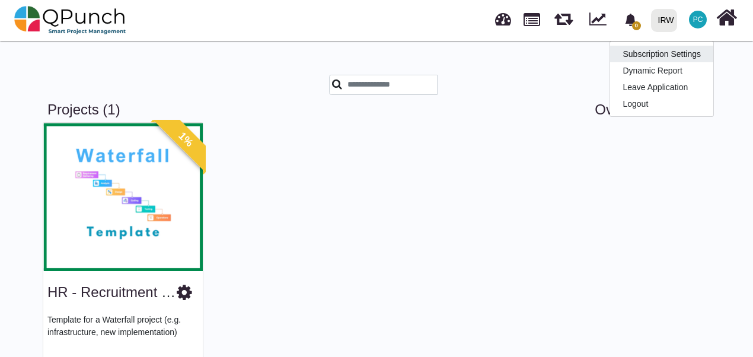
click at [669, 49] on link "Subscription Settings" at bounding box center [661, 54] width 103 height 17
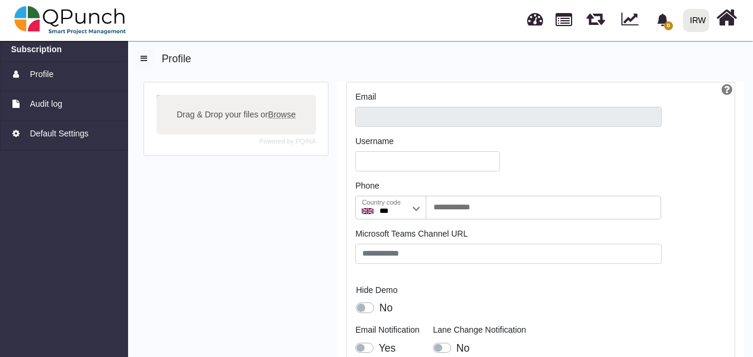
type input "**********"
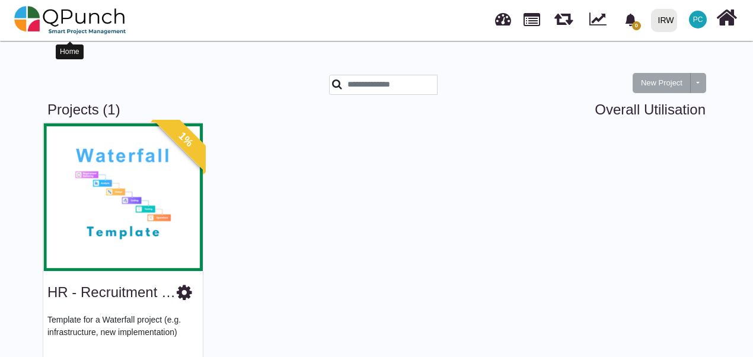
click at [25, 16] on img at bounding box center [70, 20] width 112 height 36
click at [620, 106] on link "Overall Utilisation" at bounding box center [650, 109] width 111 height 17
select select "**********"
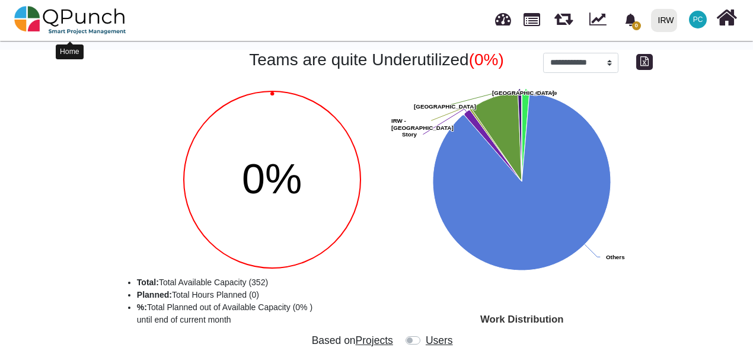
click at [28, 17] on img at bounding box center [70, 20] width 112 height 36
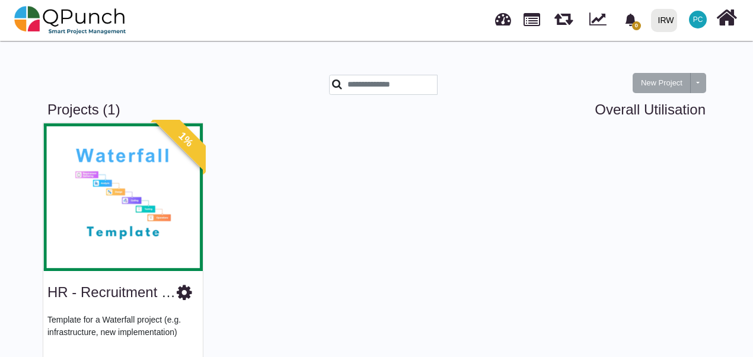
click at [185, 295] on icon at bounding box center [184, 293] width 15 height 18
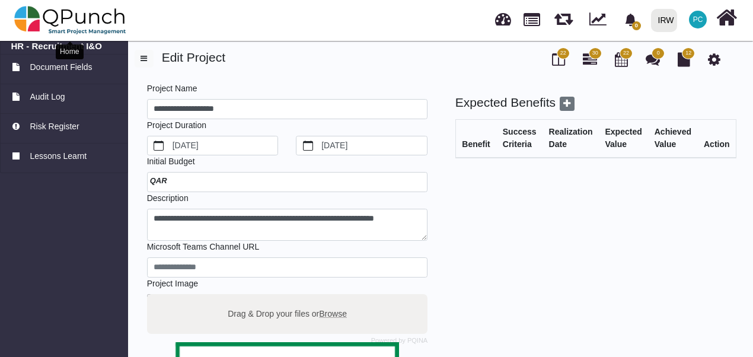
click at [26, 21] on img at bounding box center [70, 20] width 112 height 36
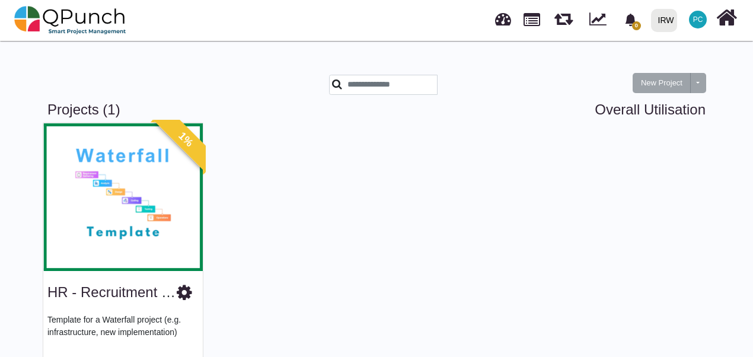
click at [136, 211] on img at bounding box center [123, 197] width 160 height 148
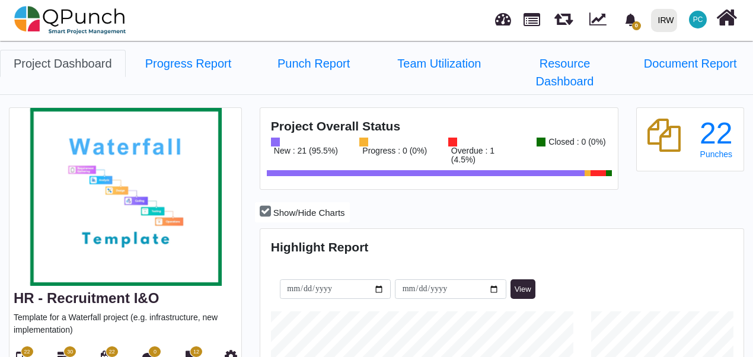
scroll to position [151, 160]
click at [101, 351] on icon at bounding box center [107, 358] width 13 height 14
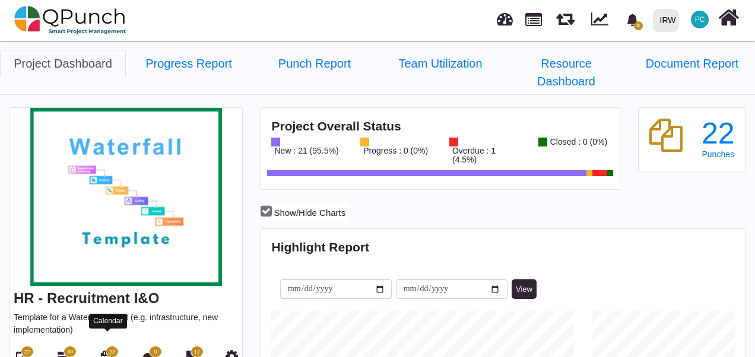
select select "****"
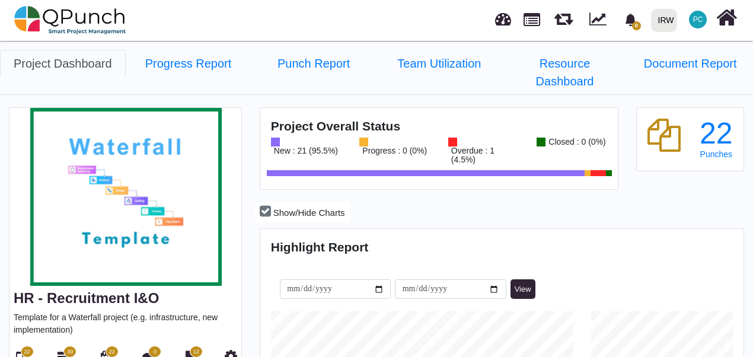
click at [73, 346] on span "30" at bounding box center [69, 352] width 13 height 12
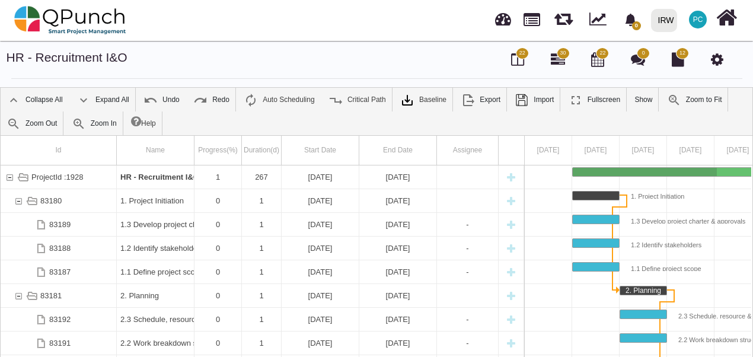
drag, startPoint x: 753, startPoint y: 250, endPoint x: 752, endPoint y: 277, distance: 27.3
click at [752, 277] on div "Id Name Progress(%) Duration(d) Start Date End Date Assignee ProjectId :1928 HR…" at bounding box center [376, 278] width 753 height 286
